Goal: Task Accomplishment & Management: Complete application form

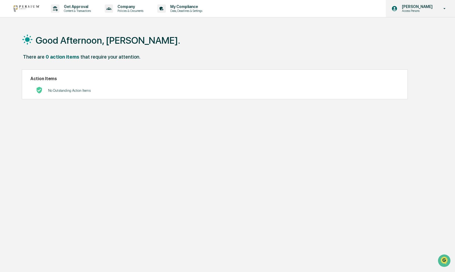
click at [443, 7] on icon at bounding box center [444, 8] width 10 height 5
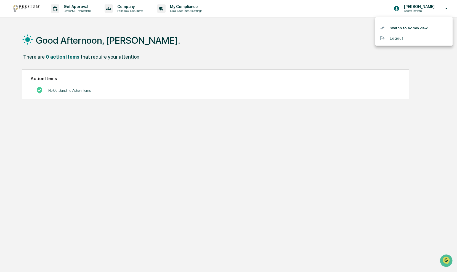
click at [413, 27] on li "Switch to Admin view..." at bounding box center [414, 28] width 77 height 10
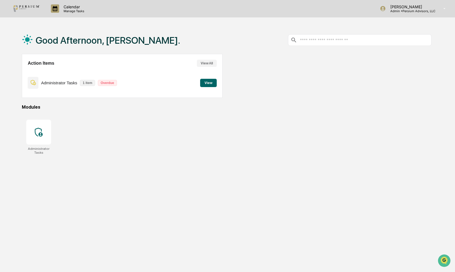
click at [208, 85] on button "View" at bounding box center [208, 83] width 17 height 8
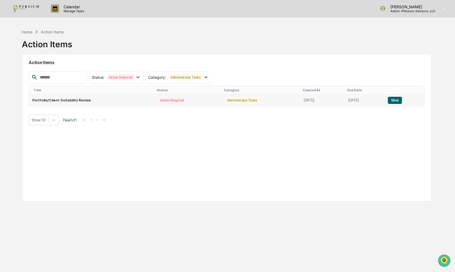
click at [395, 99] on button "View" at bounding box center [394, 100] width 14 height 7
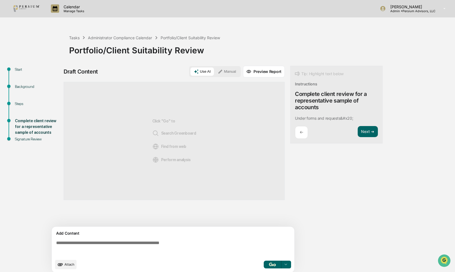
click at [20, 70] on div "Start" at bounding box center [37, 70] width 45 height 6
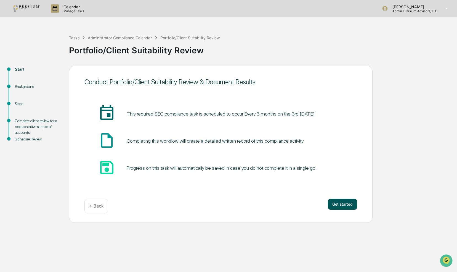
click at [336, 204] on button "Get started" at bounding box center [342, 204] width 29 height 11
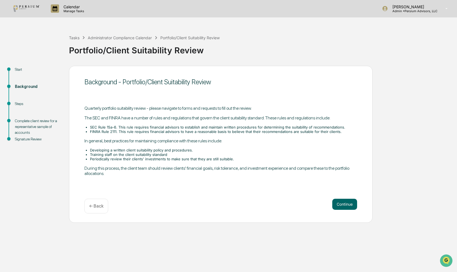
click at [336, 204] on button "Continue" at bounding box center [345, 204] width 25 height 11
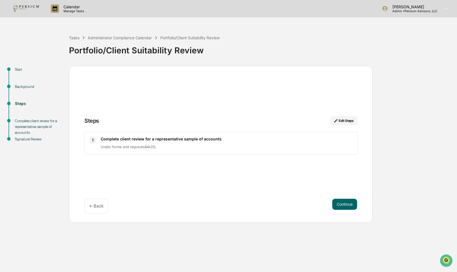
click at [336, 204] on button "Continue" at bounding box center [345, 204] width 25 height 11
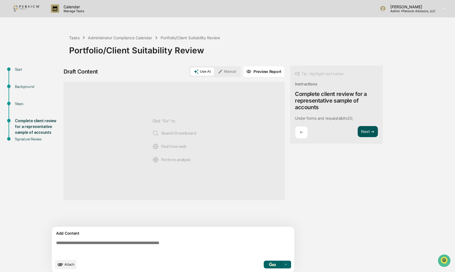
scroll to position [4, 0]
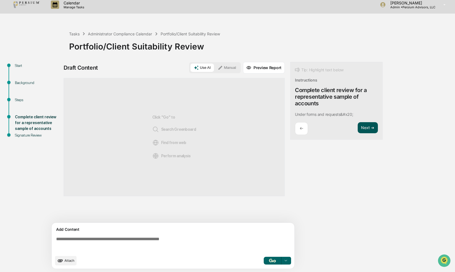
click at [362, 128] on button "Next ➔" at bounding box center [367, 127] width 20 height 11
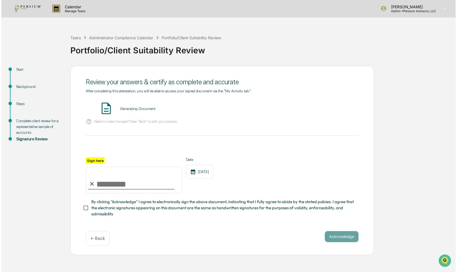
scroll to position [0, 0]
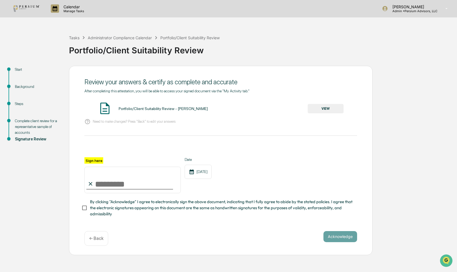
click at [96, 159] on label "Sign here" at bounding box center [94, 160] width 19 height 6
click at [96, 167] on input "Sign here" at bounding box center [133, 180] width 96 height 27
click at [107, 178] on input "Sign here" at bounding box center [133, 180] width 96 height 27
type input "**********"
click at [311, 105] on button "VIEW" at bounding box center [326, 108] width 36 height 9
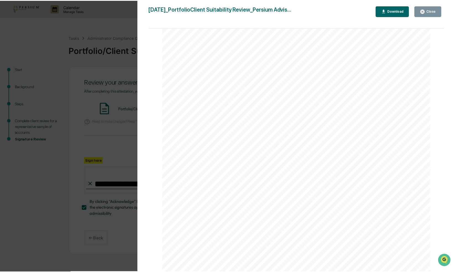
scroll to position [150, 0]
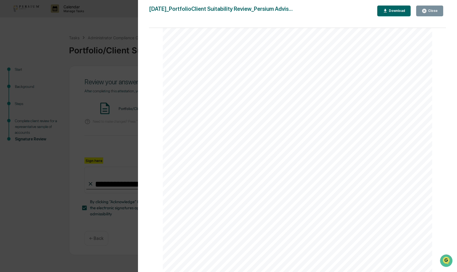
click at [429, 12] on div "Close" at bounding box center [432, 11] width 11 height 4
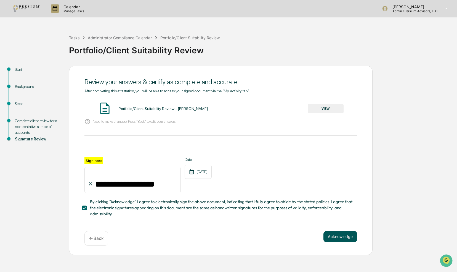
click at [334, 238] on button "Acknowledge" at bounding box center [341, 236] width 34 height 11
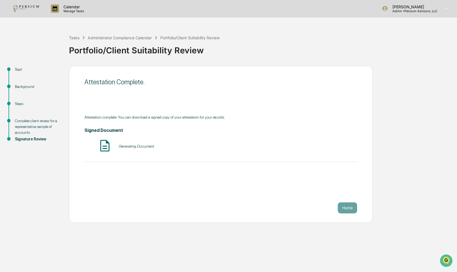
click at [348, 208] on button "Home" at bounding box center [347, 207] width 19 height 11
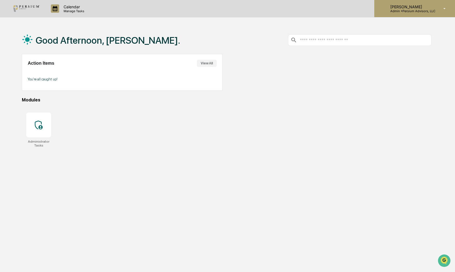
click at [405, 13] on div "[PERSON_NAME] Admin • Persium Advisors, LLC" at bounding box center [414, 8] width 81 height 17
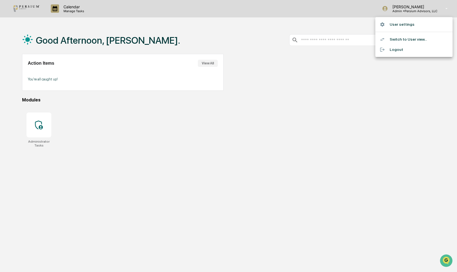
click at [407, 42] on li "Switch to User view..." at bounding box center [414, 39] width 77 height 10
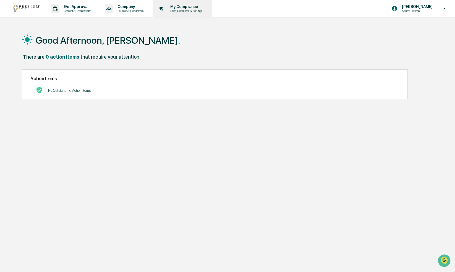
click at [180, 11] on p "Data, Deadlines & Settings" at bounding box center [185, 11] width 39 height 4
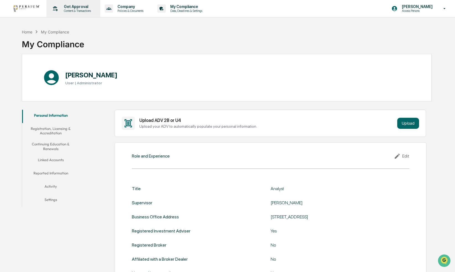
click at [89, 10] on p "Content & Transactions" at bounding box center [76, 11] width 34 height 4
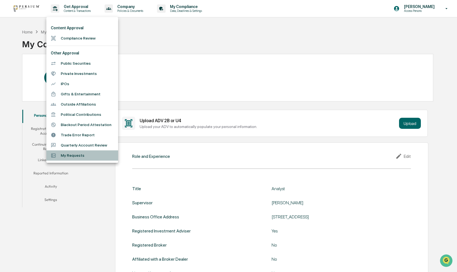
click at [67, 158] on li "My Requests" at bounding box center [82, 155] width 72 height 10
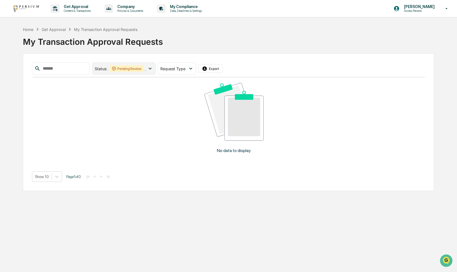
click at [147, 69] on span "Pending Review Action Required" at bounding box center [129, 68] width 38 height 7
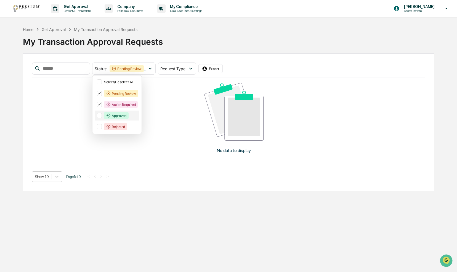
click at [121, 115] on div "Approved" at bounding box center [116, 115] width 25 height 7
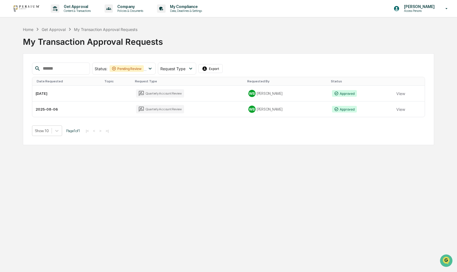
click at [268, 132] on div "Show 10 Page 1 of 1 |< < > >|" at bounding box center [228, 130] width 393 height 10
click at [163, 91] on div "Quarterly Account Review" at bounding box center [160, 93] width 48 height 8
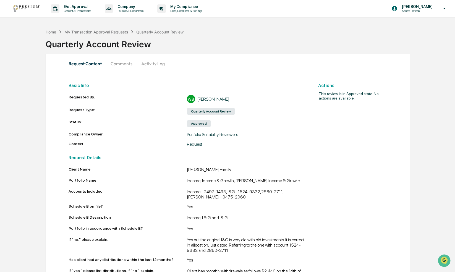
click at [120, 64] on button "Comments" at bounding box center [121, 63] width 31 height 13
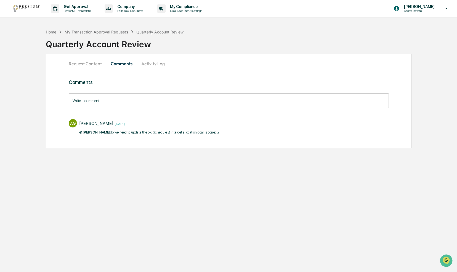
click at [88, 65] on button "Request Content" at bounding box center [88, 63] width 38 height 13
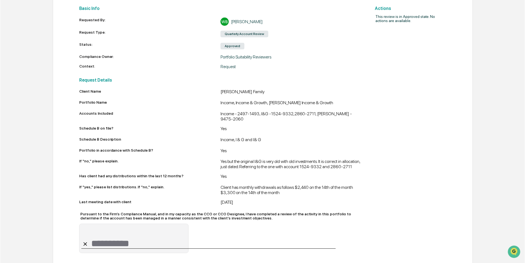
scroll to position [76, 0]
